Goal: Task Accomplishment & Management: Manage account settings

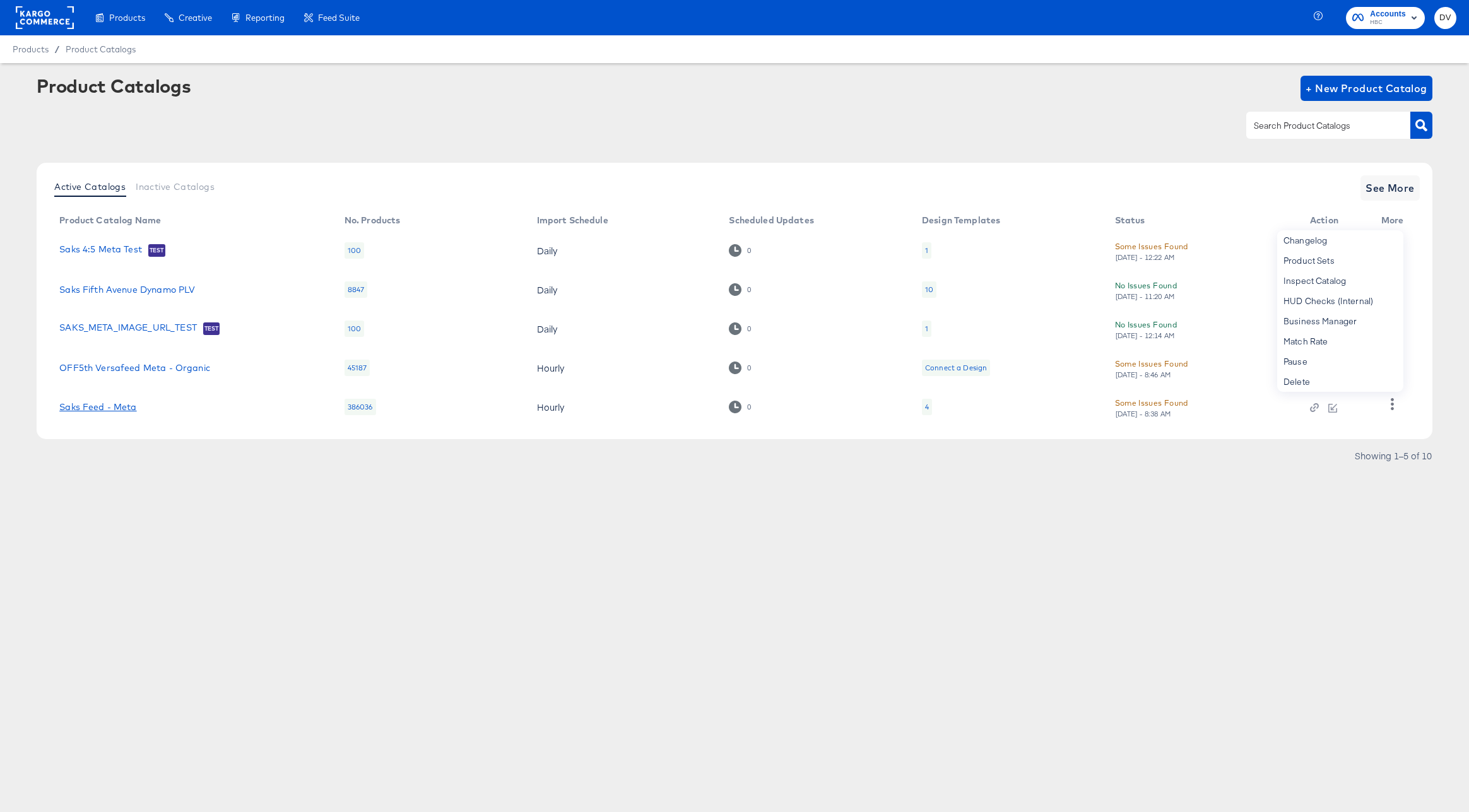
click at [122, 405] on link "Saks Feed - Meta" at bounding box center [98, 407] width 77 height 10
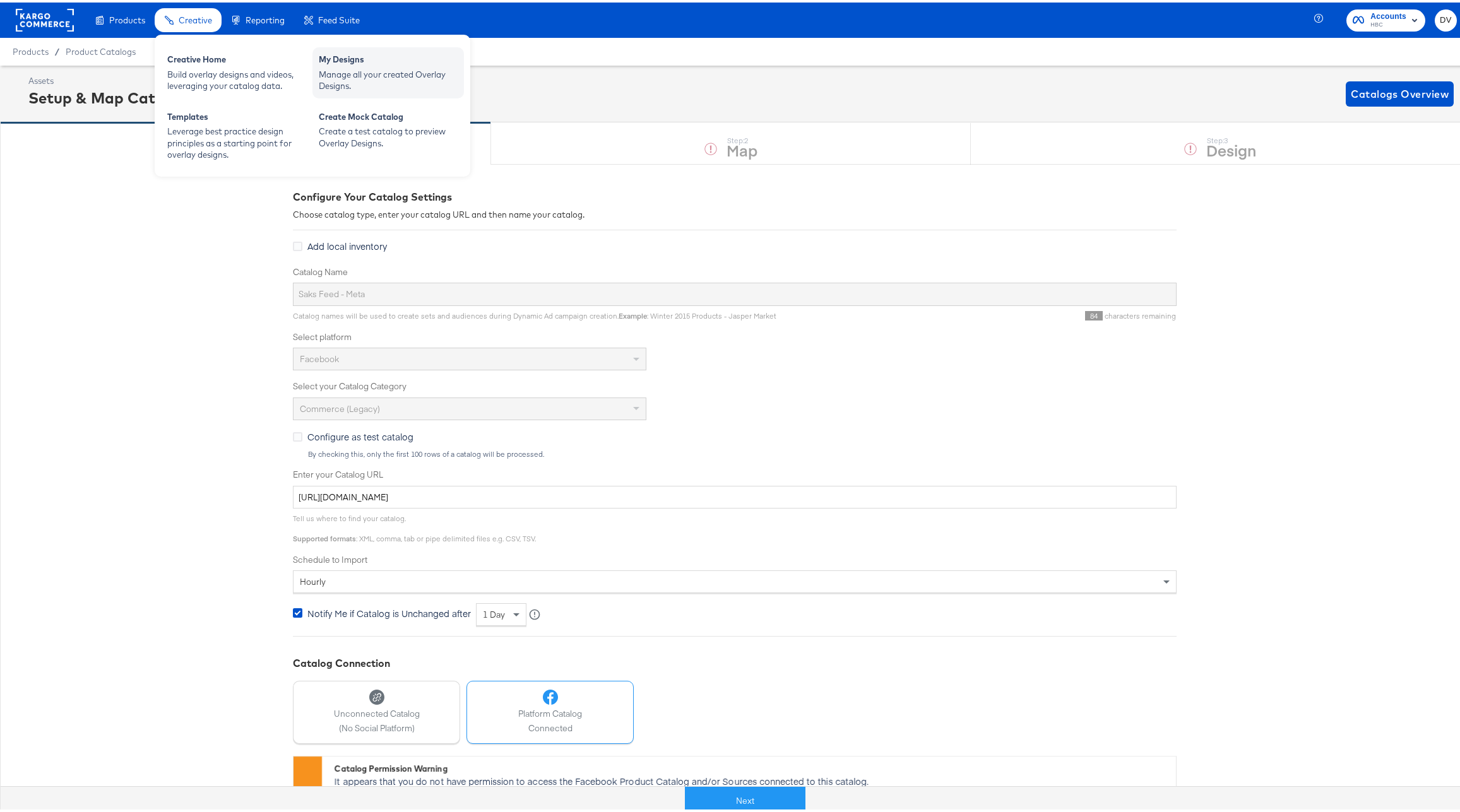
click at [358, 71] on div "Manage all your created Overlay Designs." at bounding box center [388, 78] width 139 height 24
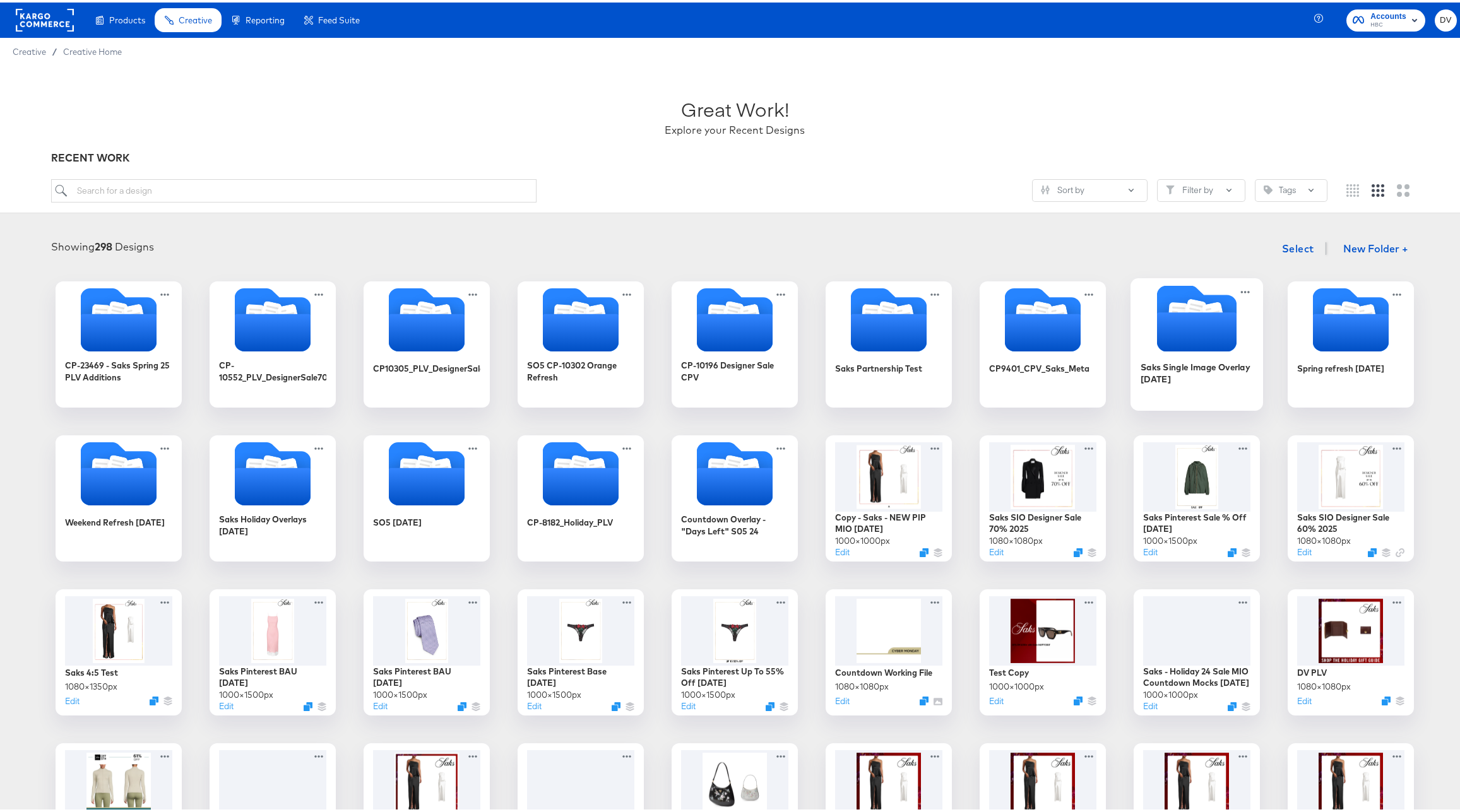
click at [1215, 336] on icon "Folder" at bounding box center [1196, 328] width 79 height 39
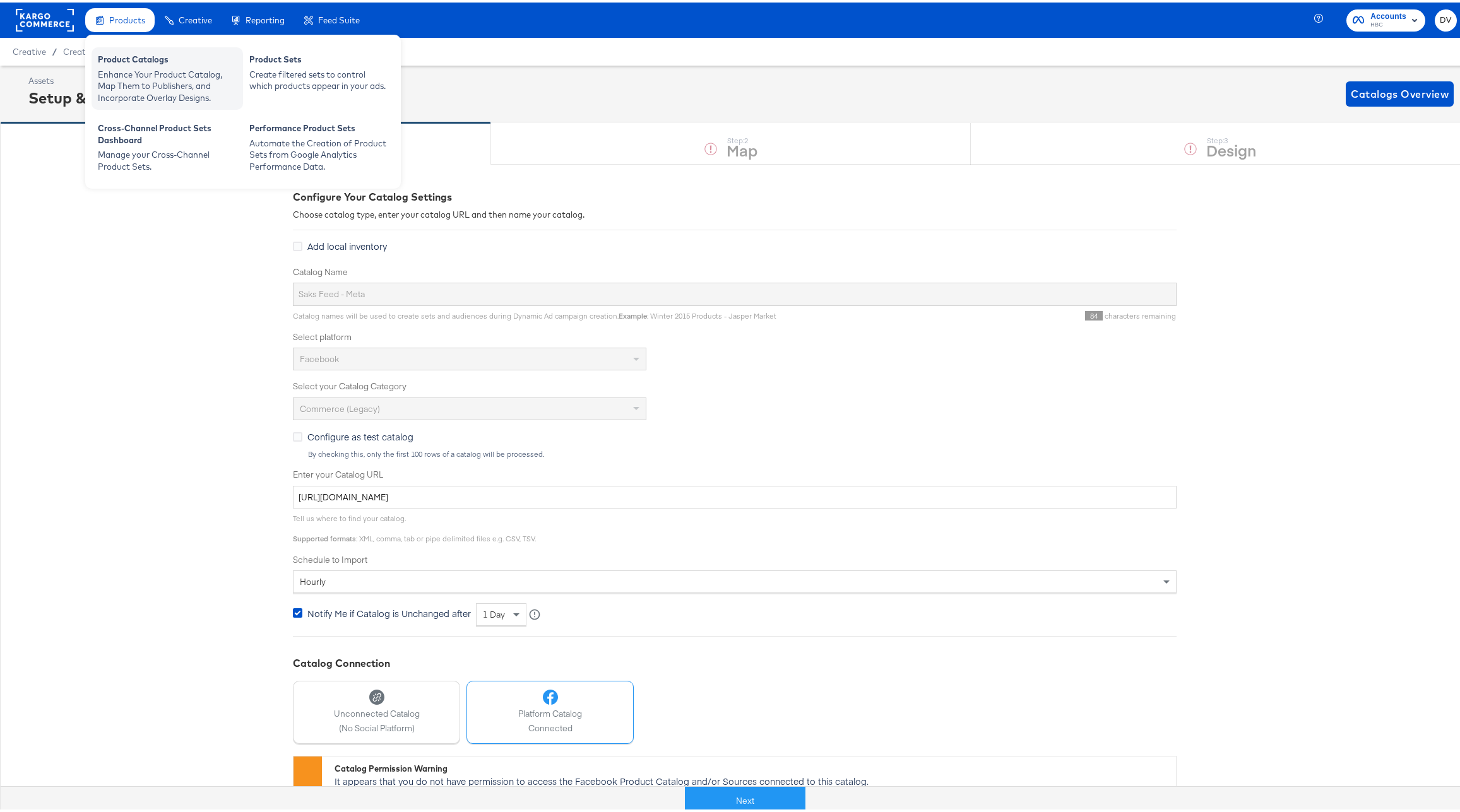
click at [144, 63] on div "Product Catalogs" at bounding box center [166, 58] width 139 height 15
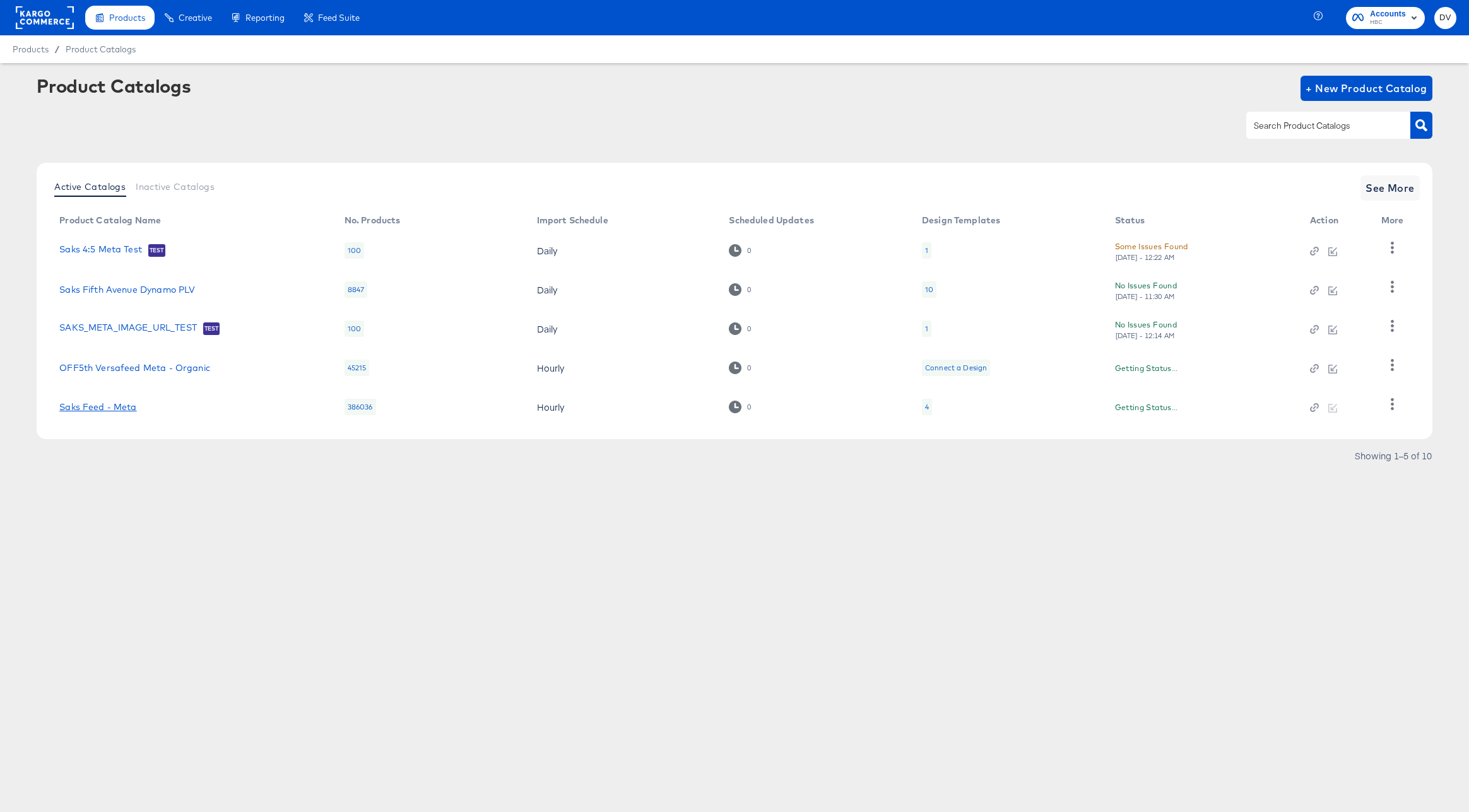
click at [132, 406] on link "Saks Feed - Meta" at bounding box center [98, 407] width 77 height 10
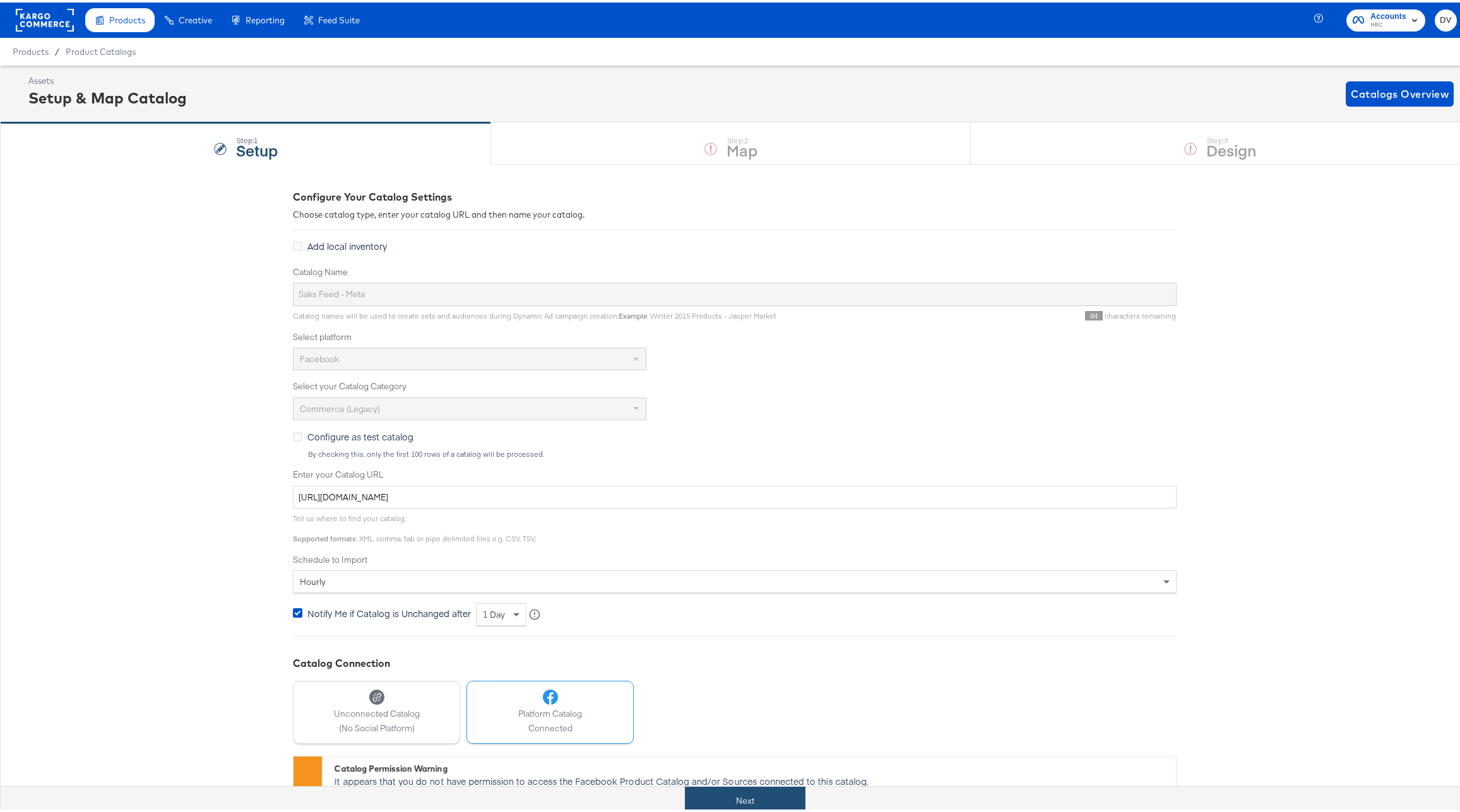
click at [735, 787] on button "Next" at bounding box center [745, 798] width 120 height 29
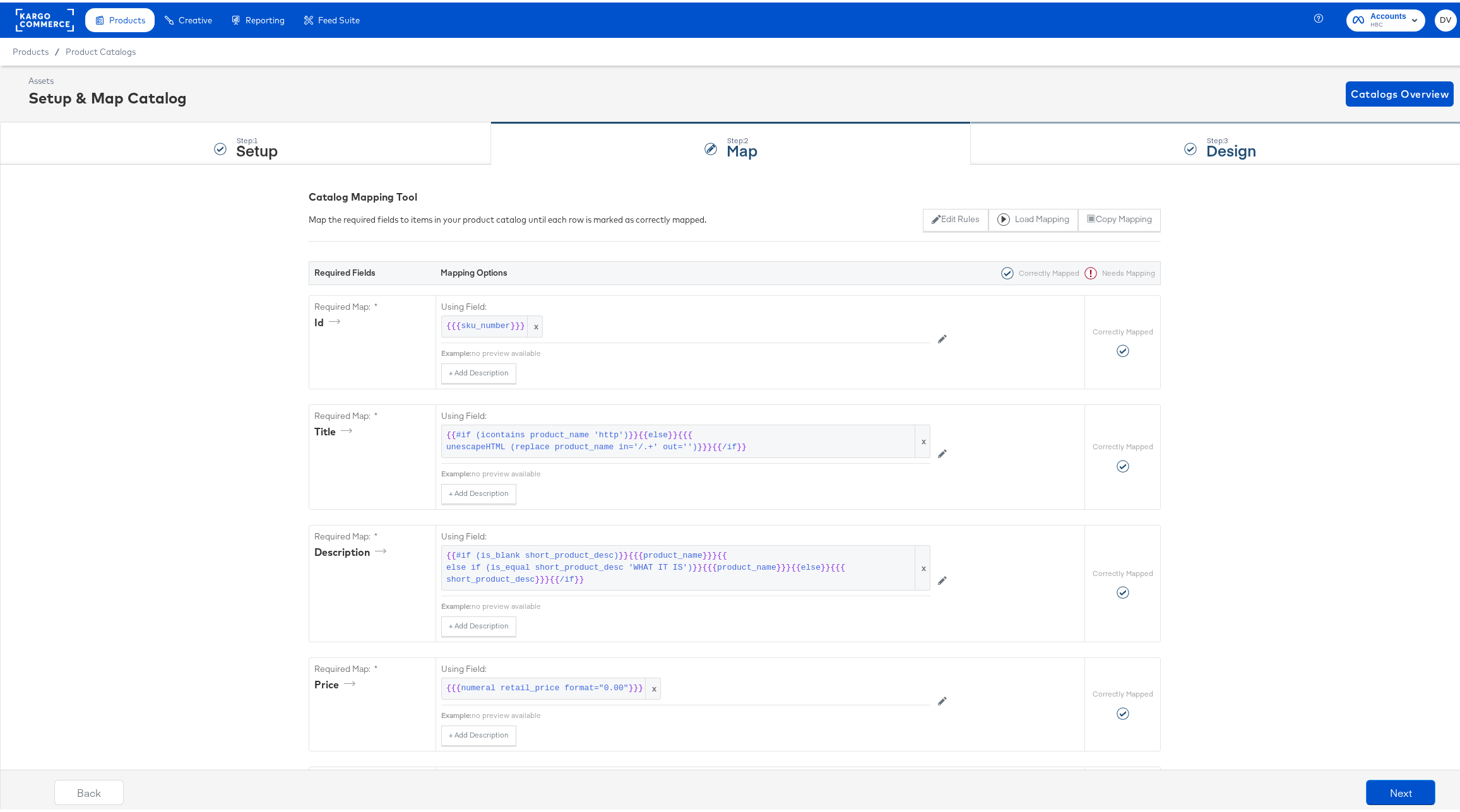
click at [1048, 145] on div "Step: 3 Design" at bounding box center [1220, 141] width 499 height 42
